Goal: Task Accomplishment & Management: Use online tool/utility

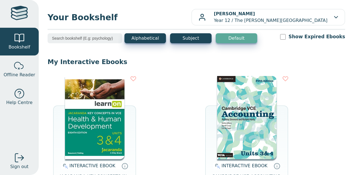
drag, startPoint x: 0, startPoint y: 0, endPoint x: 73, endPoint y: 142, distance: 159.8
click at [73, 142] on img at bounding box center [94, 117] width 59 height 83
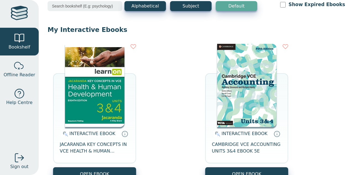
click at [93, 120] on img at bounding box center [94, 85] width 59 height 83
